Goal: Go to known website: Access a specific website the user already knows

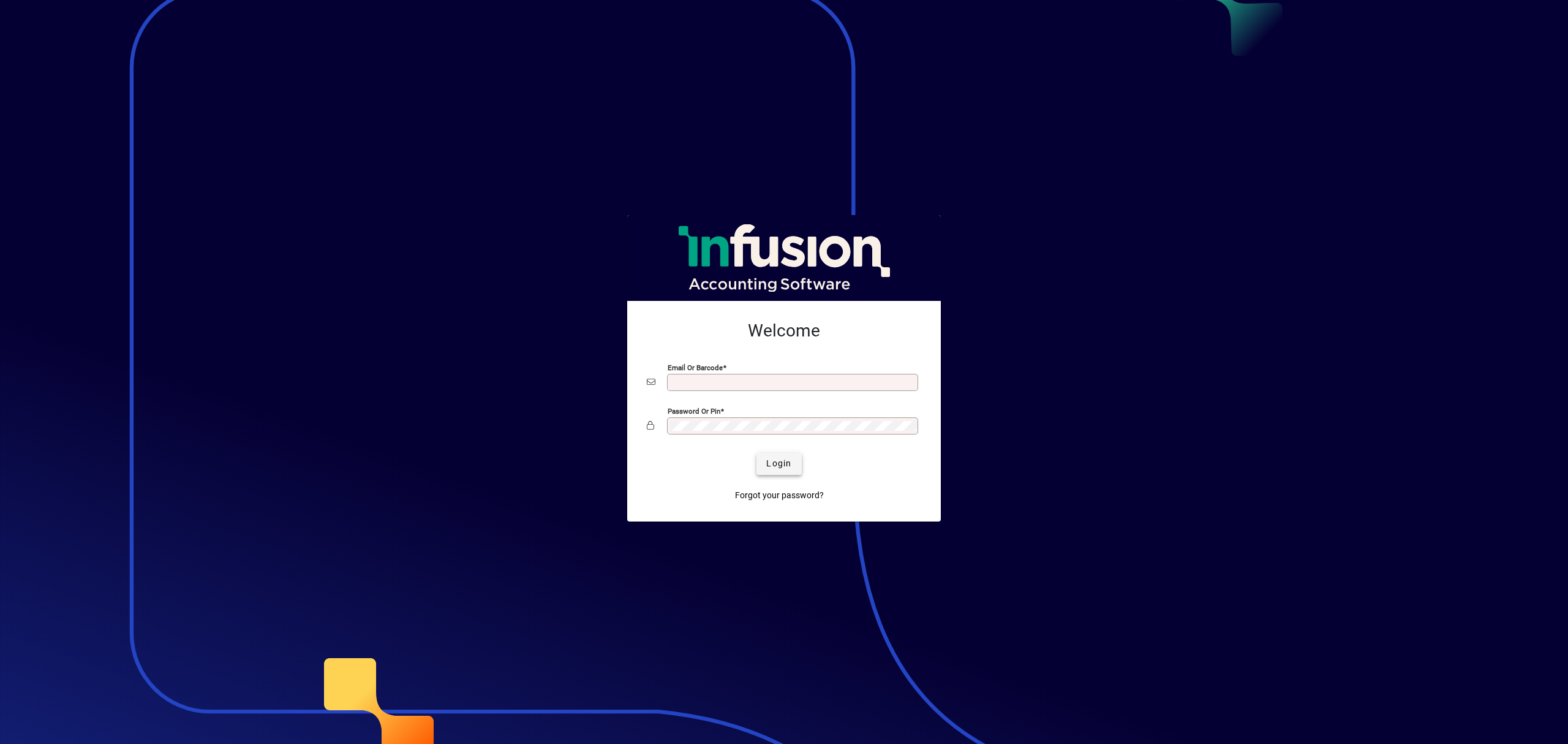
type input "**********"
click at [782, 468] on span "Login" at bounding box center [778, 464] width 25 height 13
